Goal: Task Accomplishment & Management: Use online tool/utility

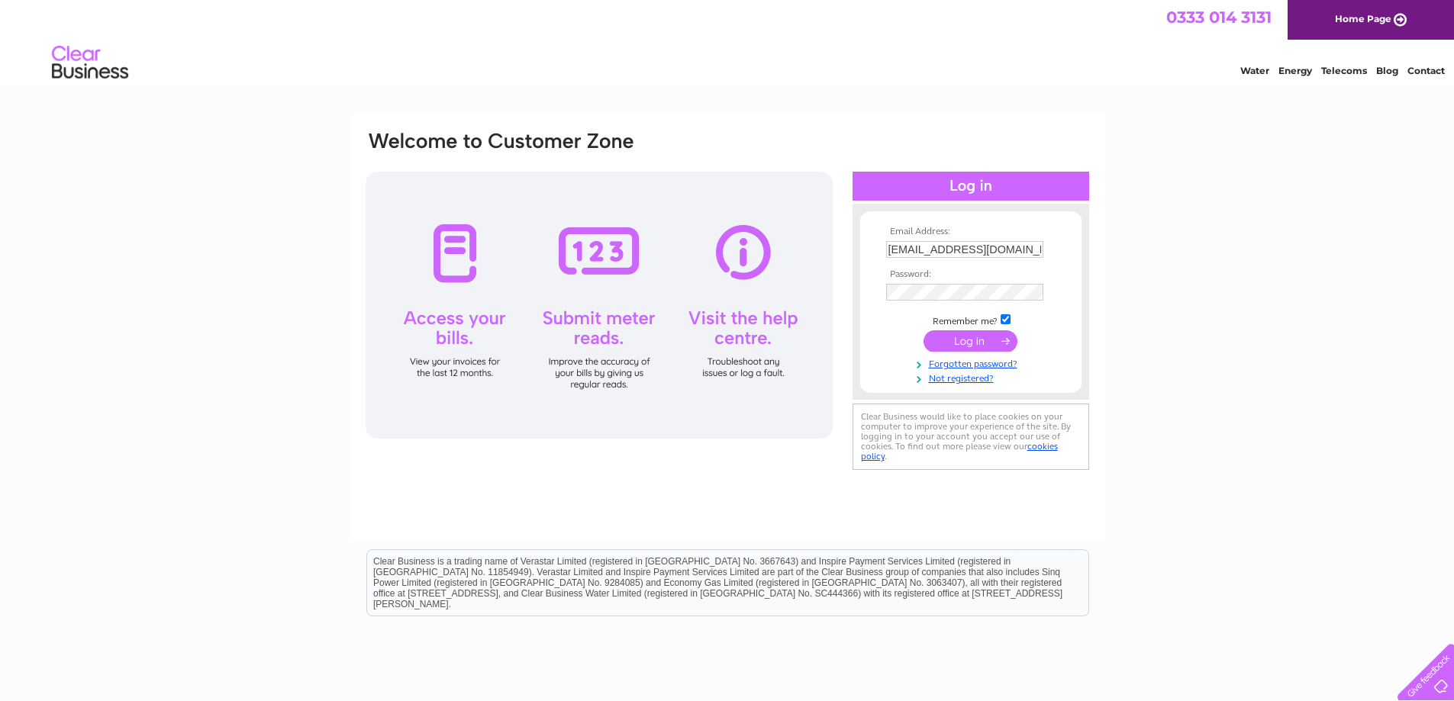
click at [966, 339] on input "submit" at bounding box center [971, 340] width 94 height 21
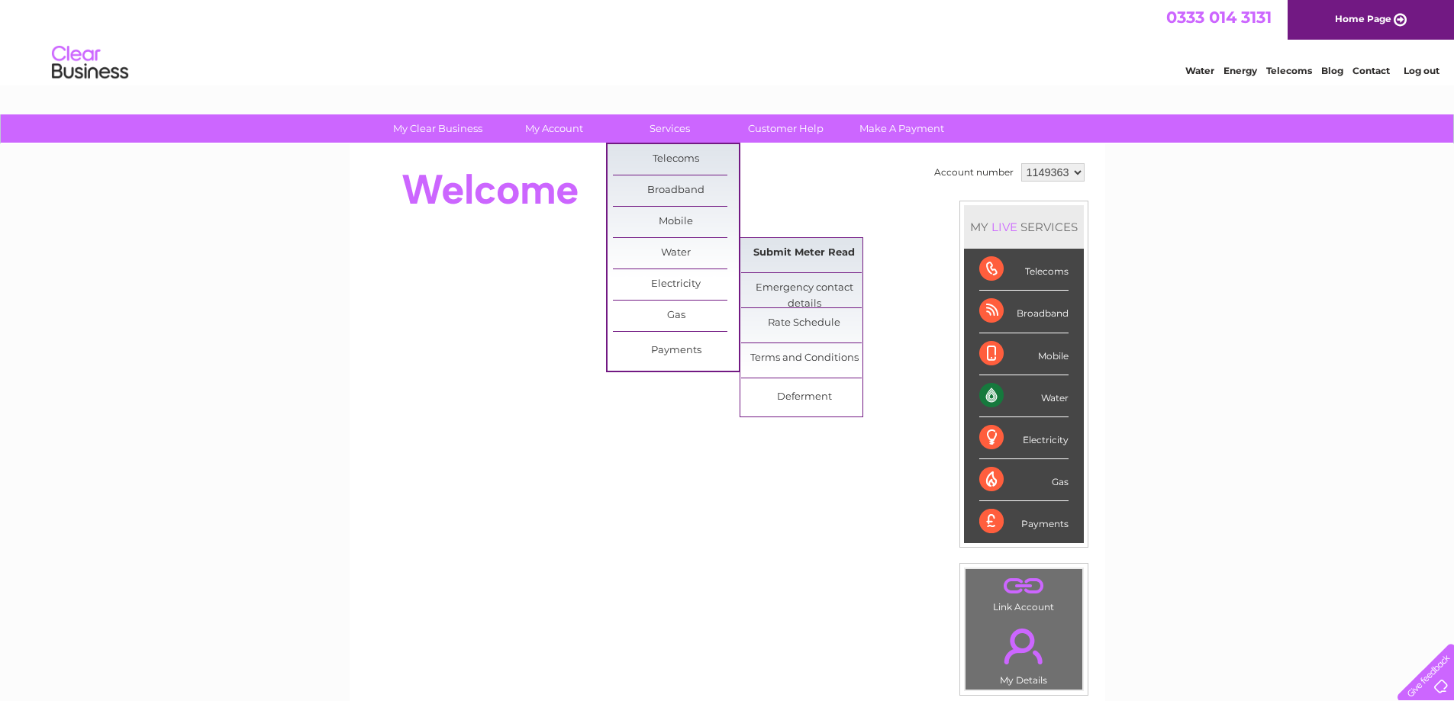
click at [811, 267] on link "Submit Meter Read" at bounding box center [804, 253] width 126 height 31
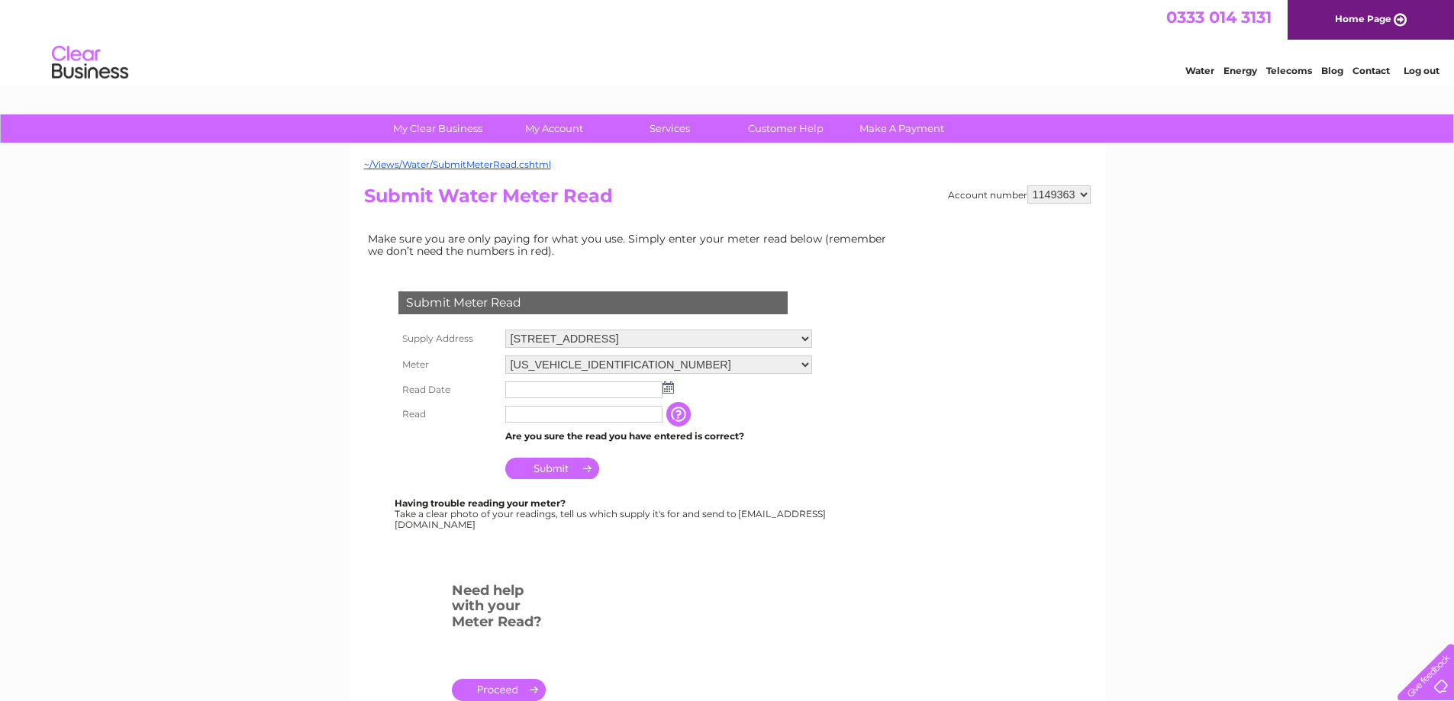
click at [540, 392] on input "text" at bounding box center [583, 390] width 157 height 17
click at [672, 390] on img at bounding box center [669, 388] width 11 height 12
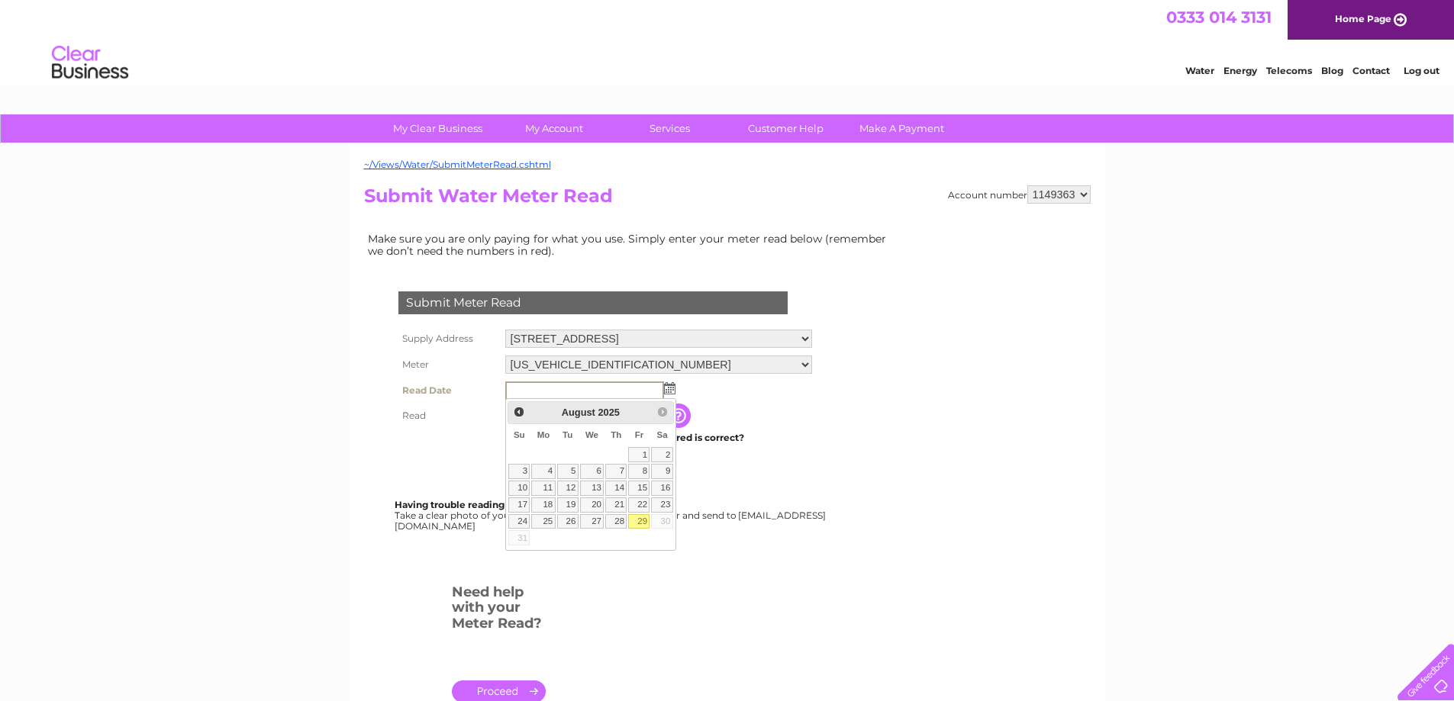
click at [640, 529] on link "29" at bounding box center [638, 521] width 21 height 15
type input "2025/08/29"
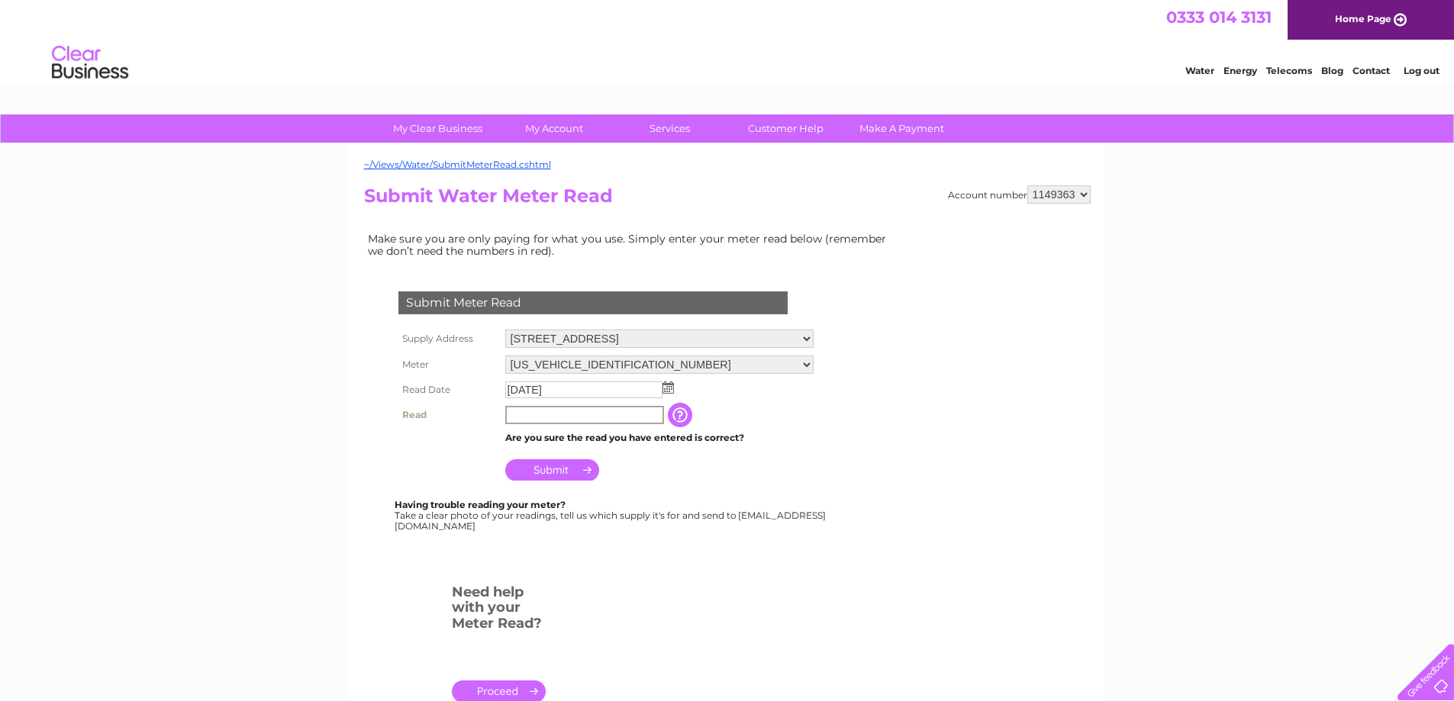
click at [571, 416] on input "text" at bounding box center [584, 415] width 159 height 18
type input "1128"
click at [572, 469] on input "Submit" at bounding box center [552, 469] width 94 height 21
